Goal: Task Accomplishment & Management: Manage account settings

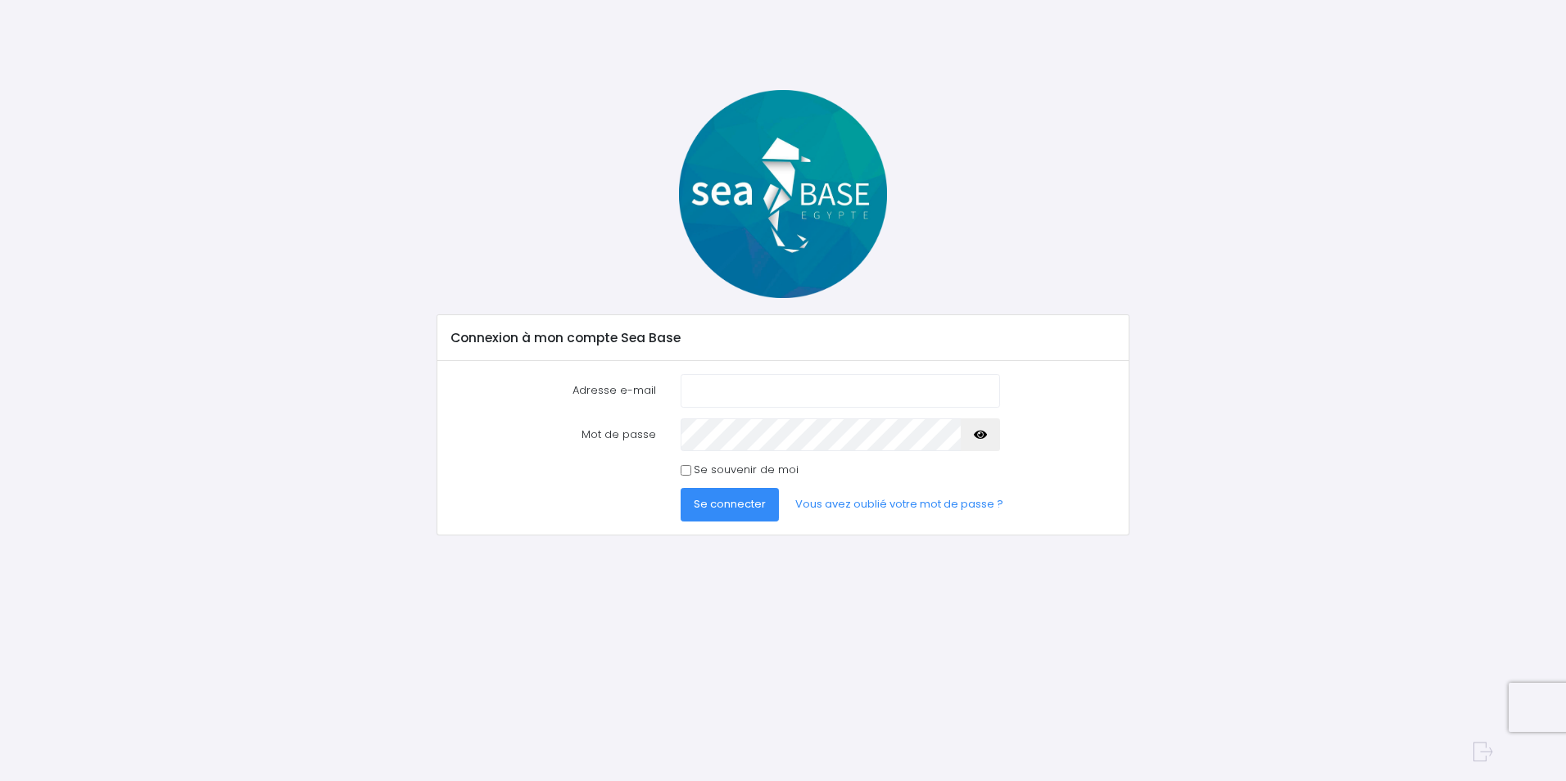
type input "[EMAIL_ADDRESS][DOMAIN_NAME]"
click at [716, 508] on span "Se connecter" at bounding box center [730, 504] width 72 height 16
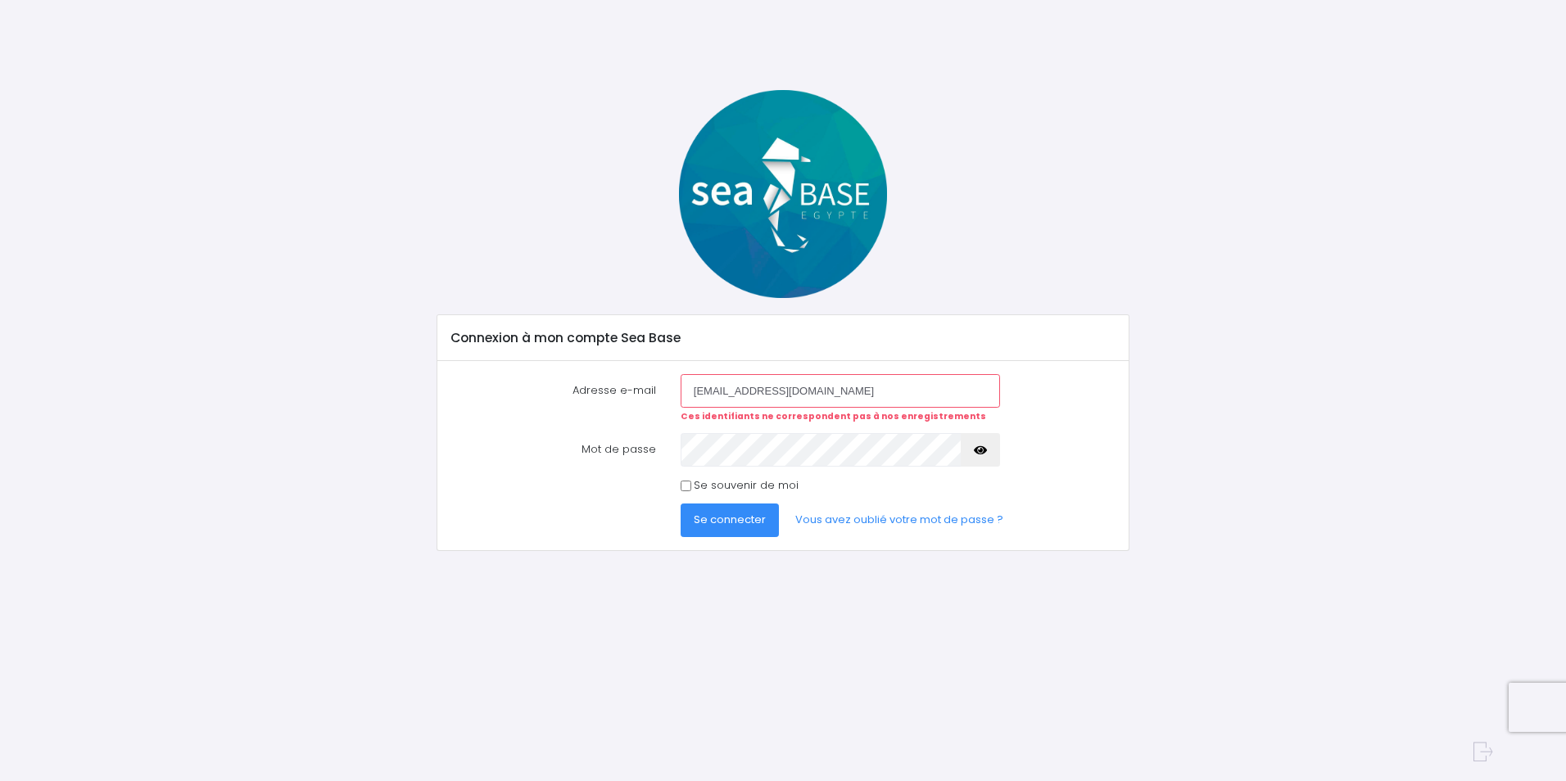
click at [869, 399] on input "[EMAIL_ADDRESS][DOMAIN_NAME]" at bounding box center [839, 390] width 319 height 33
click at [701, 515] on span "Se connecter" at bounding box center [730, 520] width 72 height 16
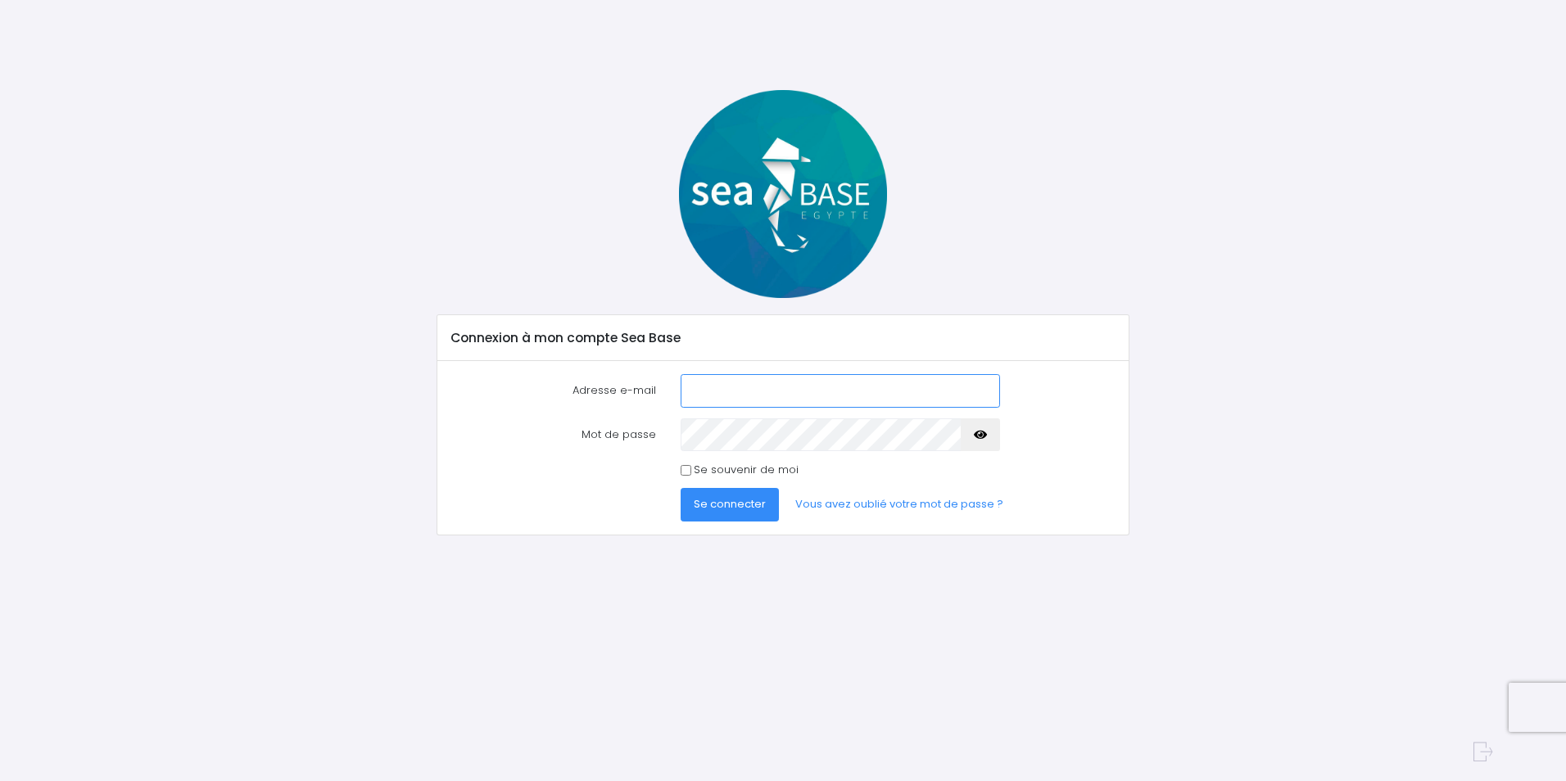
type input "[EMAIL_ADDRESS][DOMAIN_NAME]"
click at [992, 436] on button "button" at bounding box center [980, 434] width 39 height 33
click at [827, 386] on input "[EMAIL_ADDRESS][DOMAIN_NAME]" at bounding box center [839, 390] width 319 height 33
drag, startPoint x: 852, startPoint y: 388, endPoint x: 582, endPoint y: 386, distance: 270.2
click at [573, 377] on div "Adresse e-mail aureliabelier13@gmail.com" at bounding box center [783, 390] width 689 height 33
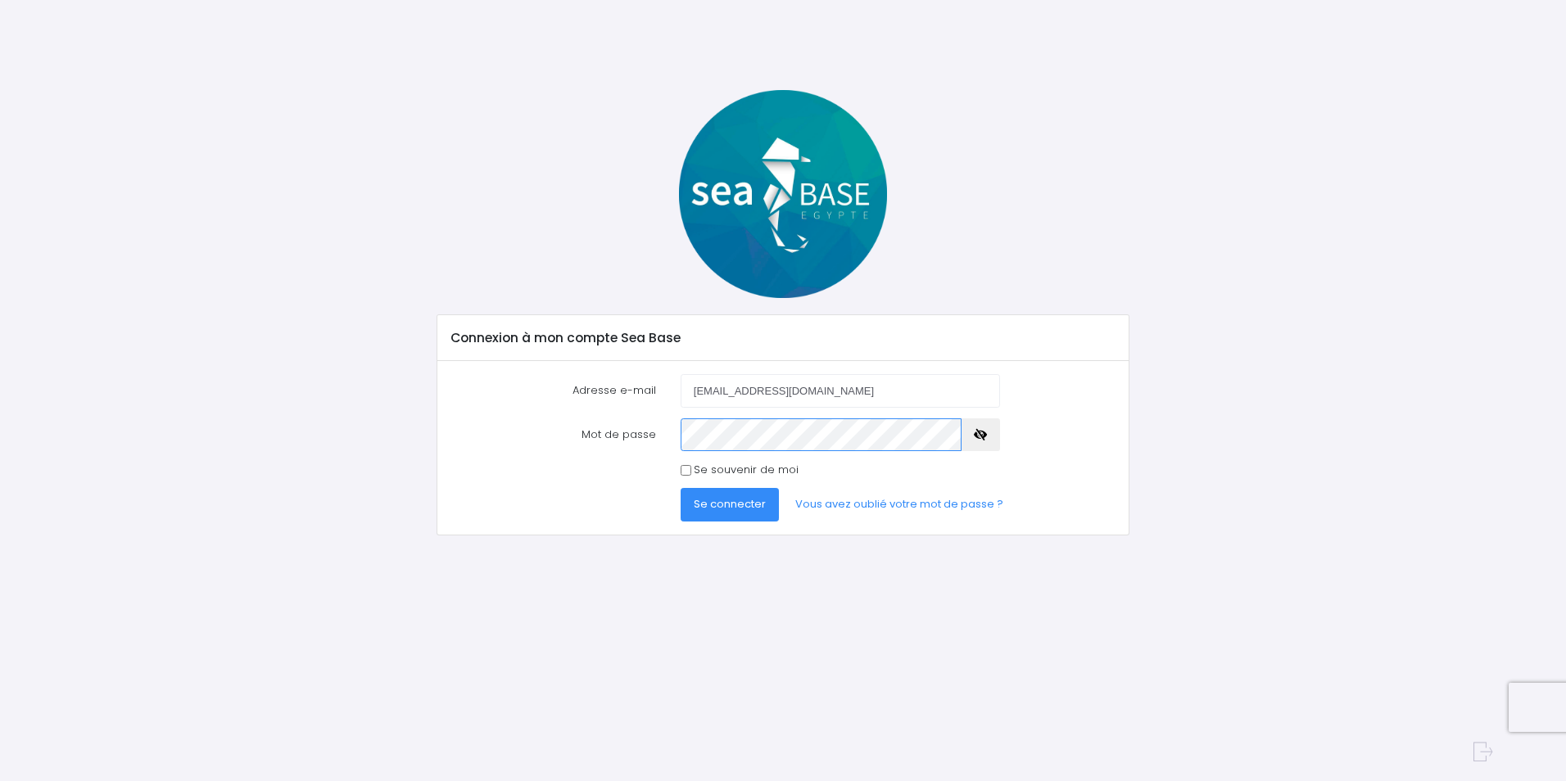
click at [518, 427] on div "Mot de passe" at bounding box center [783, 434] width 689 height 33
